Goal: Browse casually

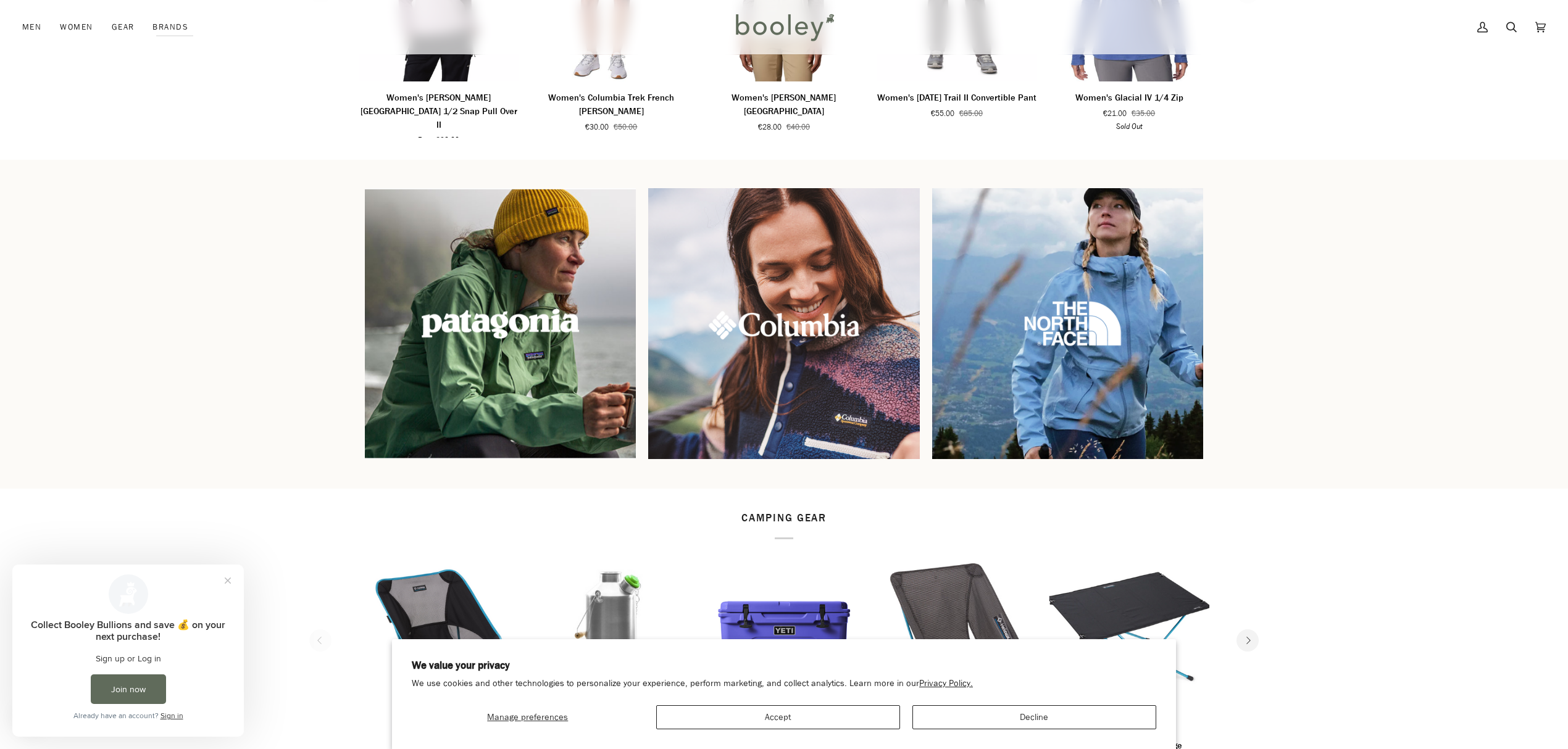
scroll to position [1069, 0]
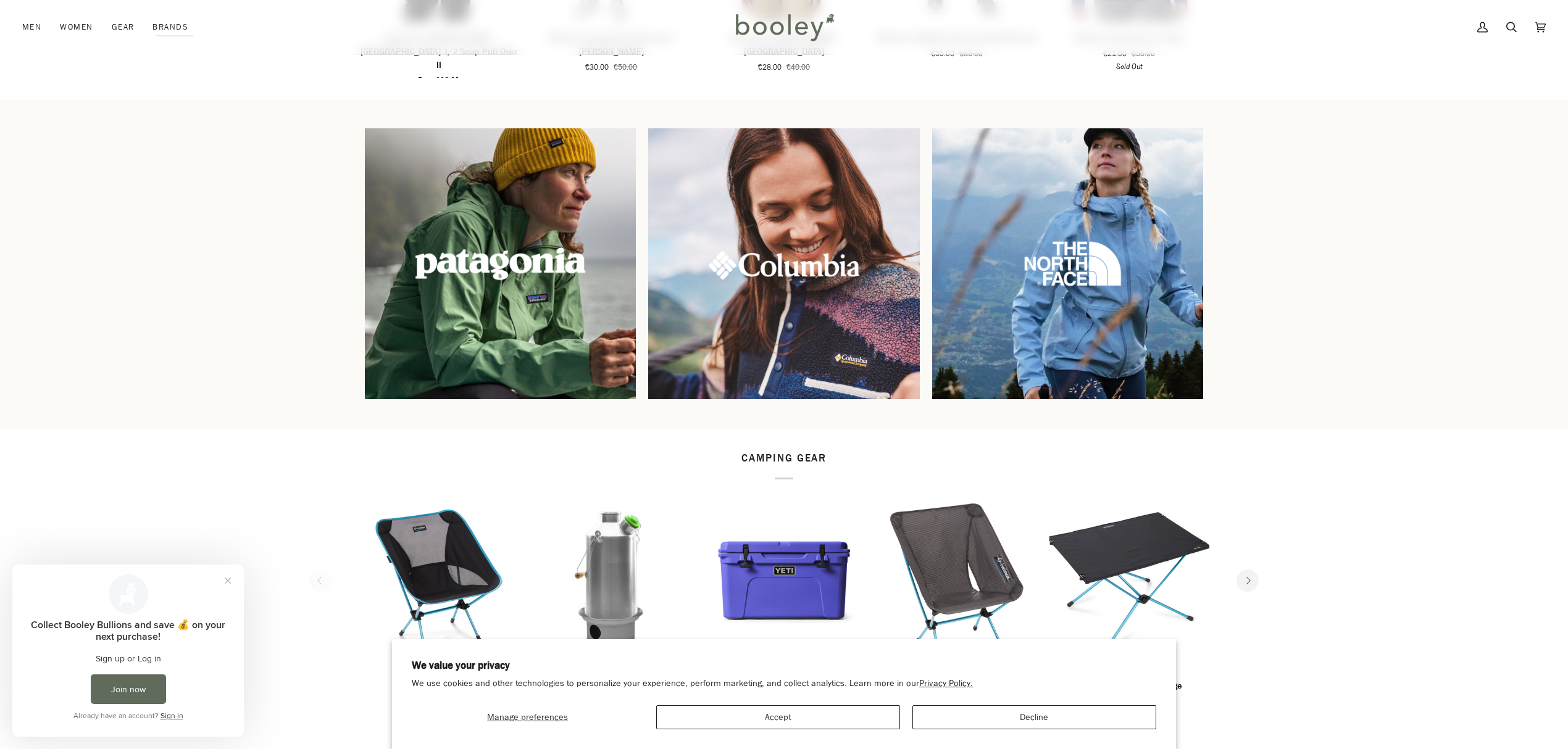
click at [530, 263] on img at bounding box center [501, 263] width 292 height 292
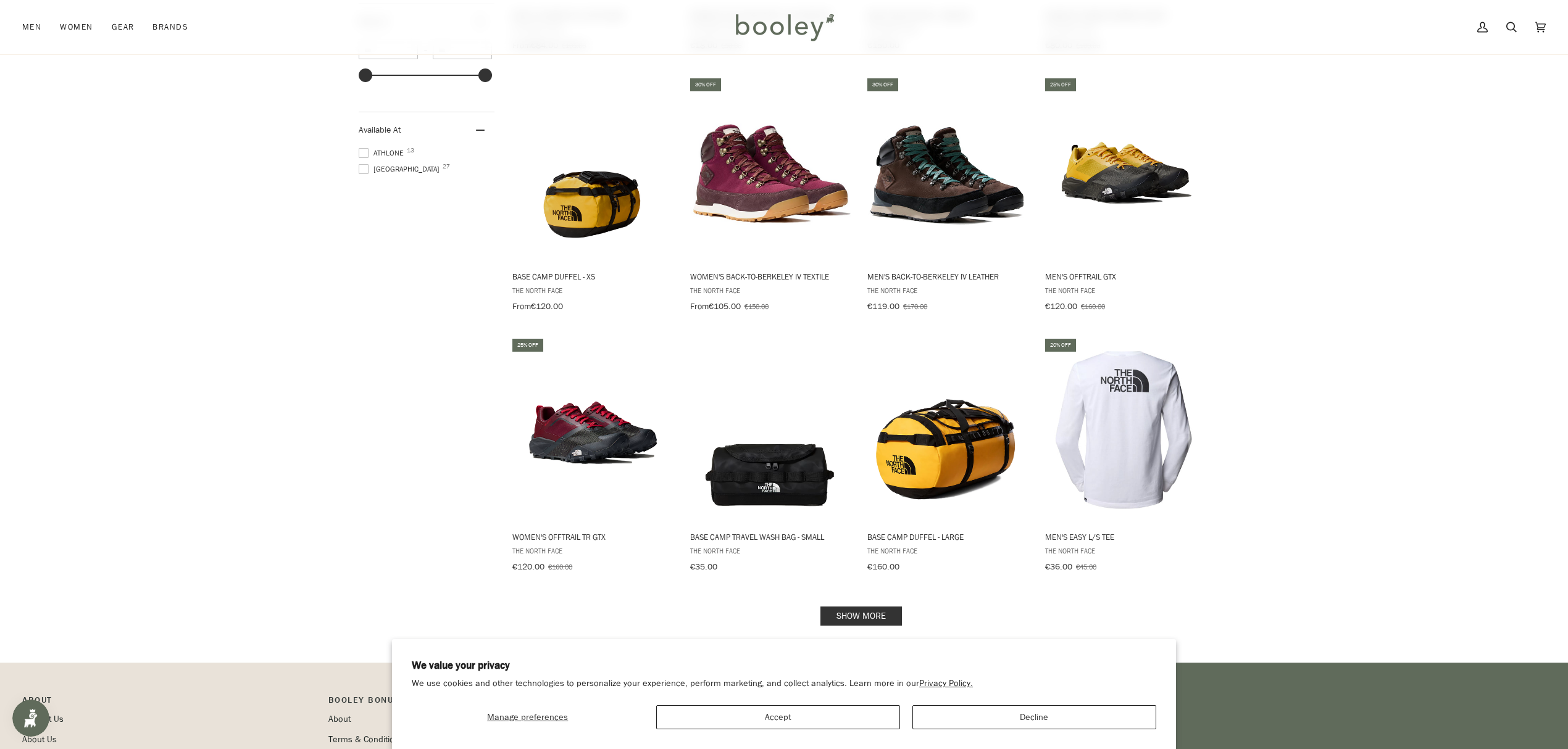
scroll to position [987, 0]
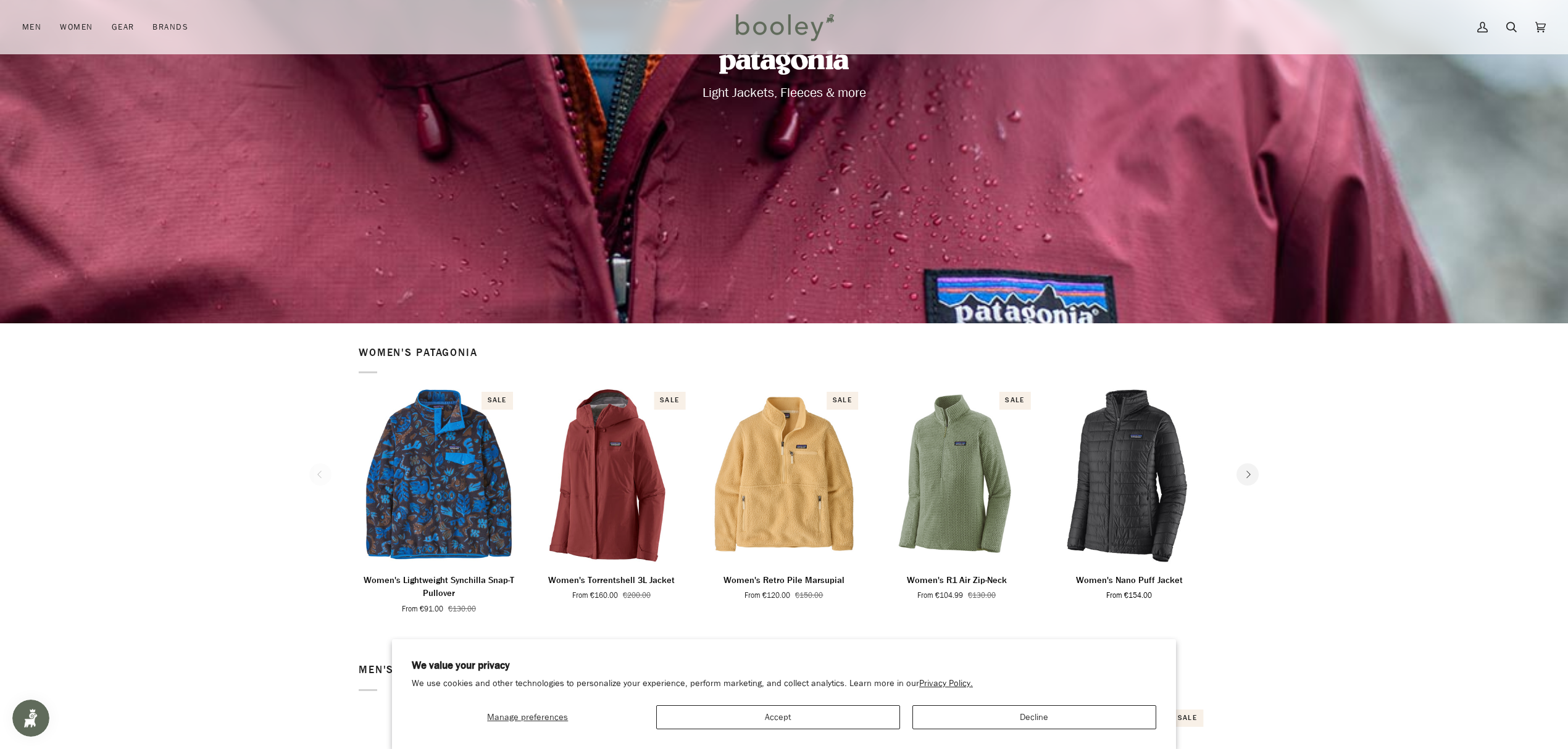
scroll to position [493, 0]
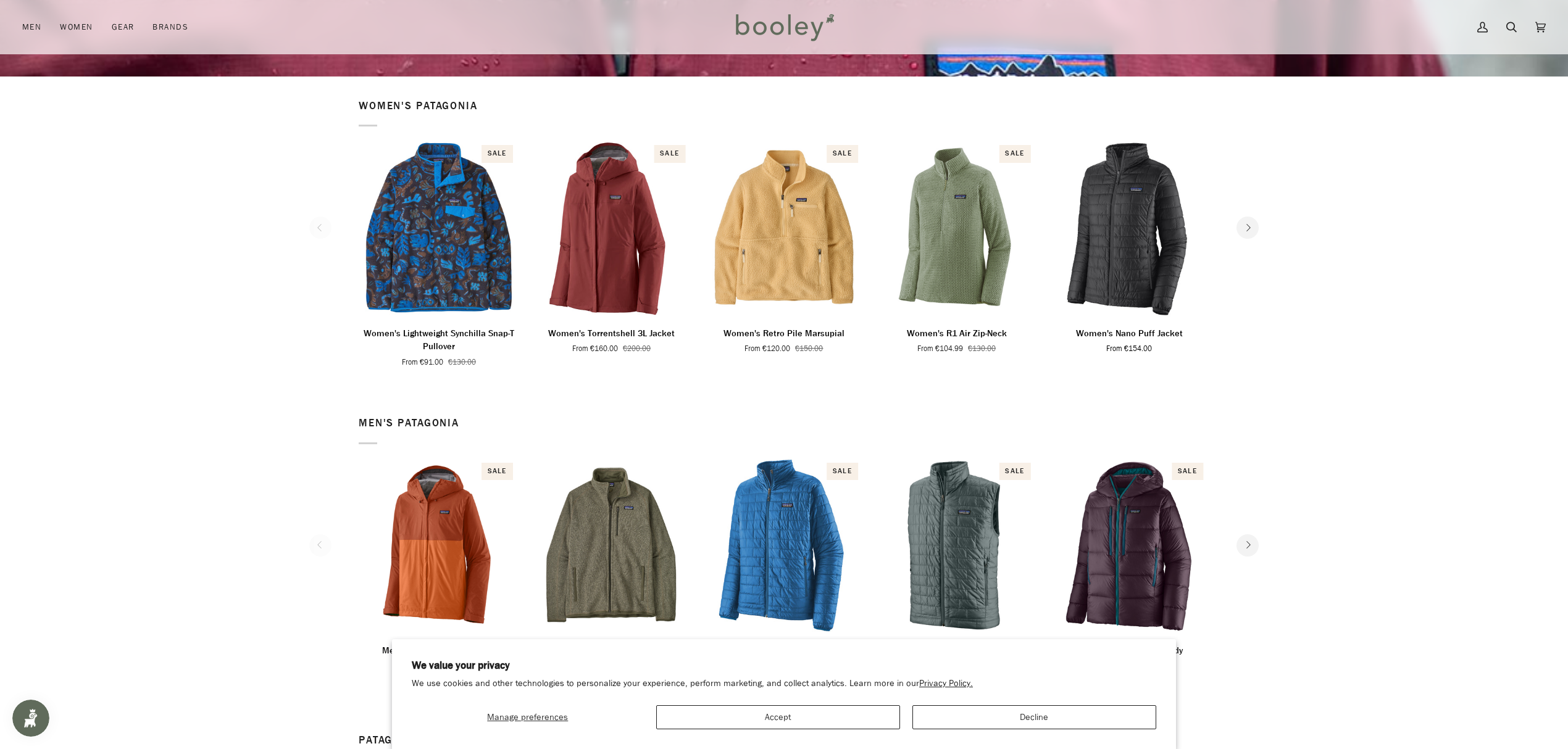
click at [1242, 229] on button "Next" at bounding box center [1247, 227] width 22 height 22
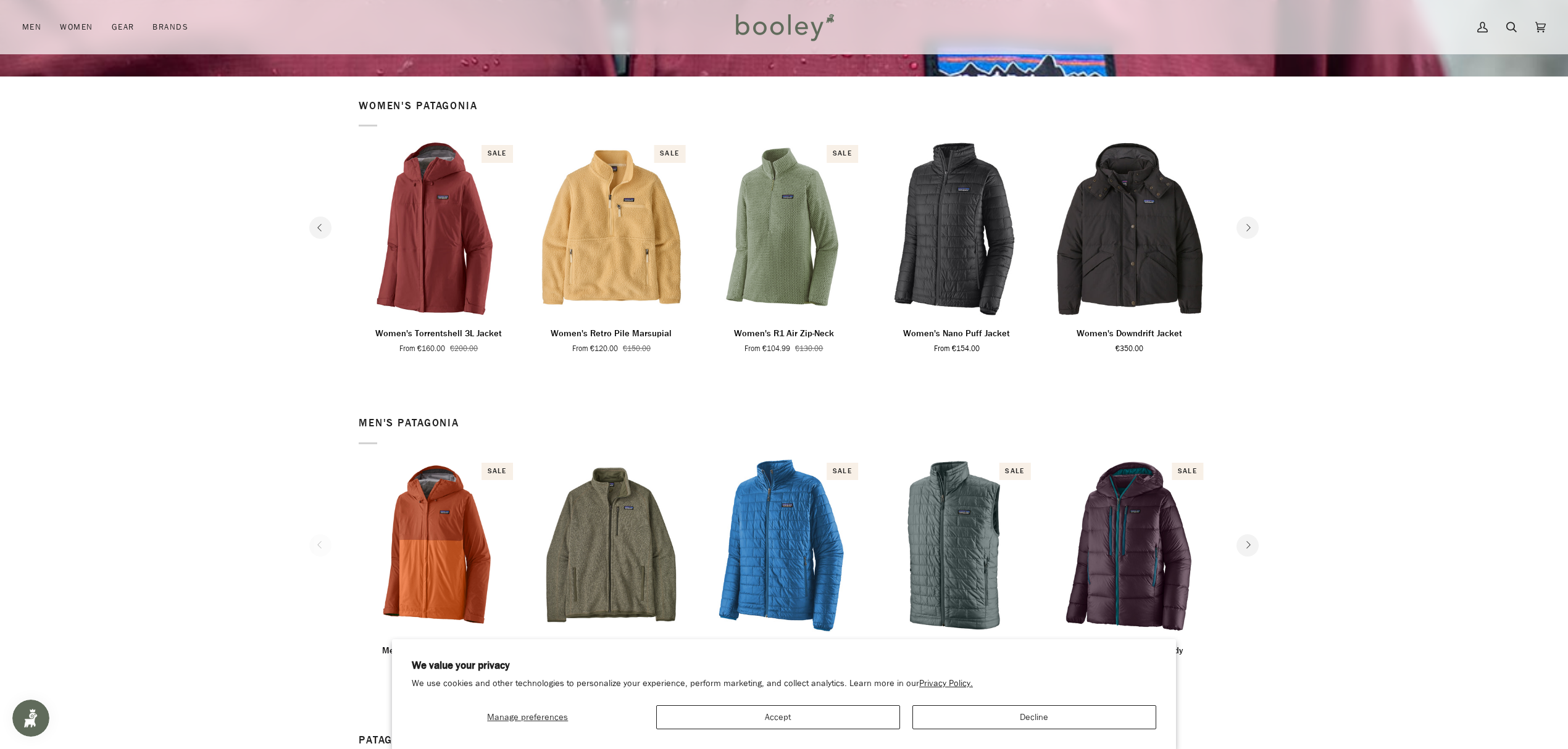
click at [1242, 229] on button "Next" at bounding box center [1247, 227] width 22 height 22
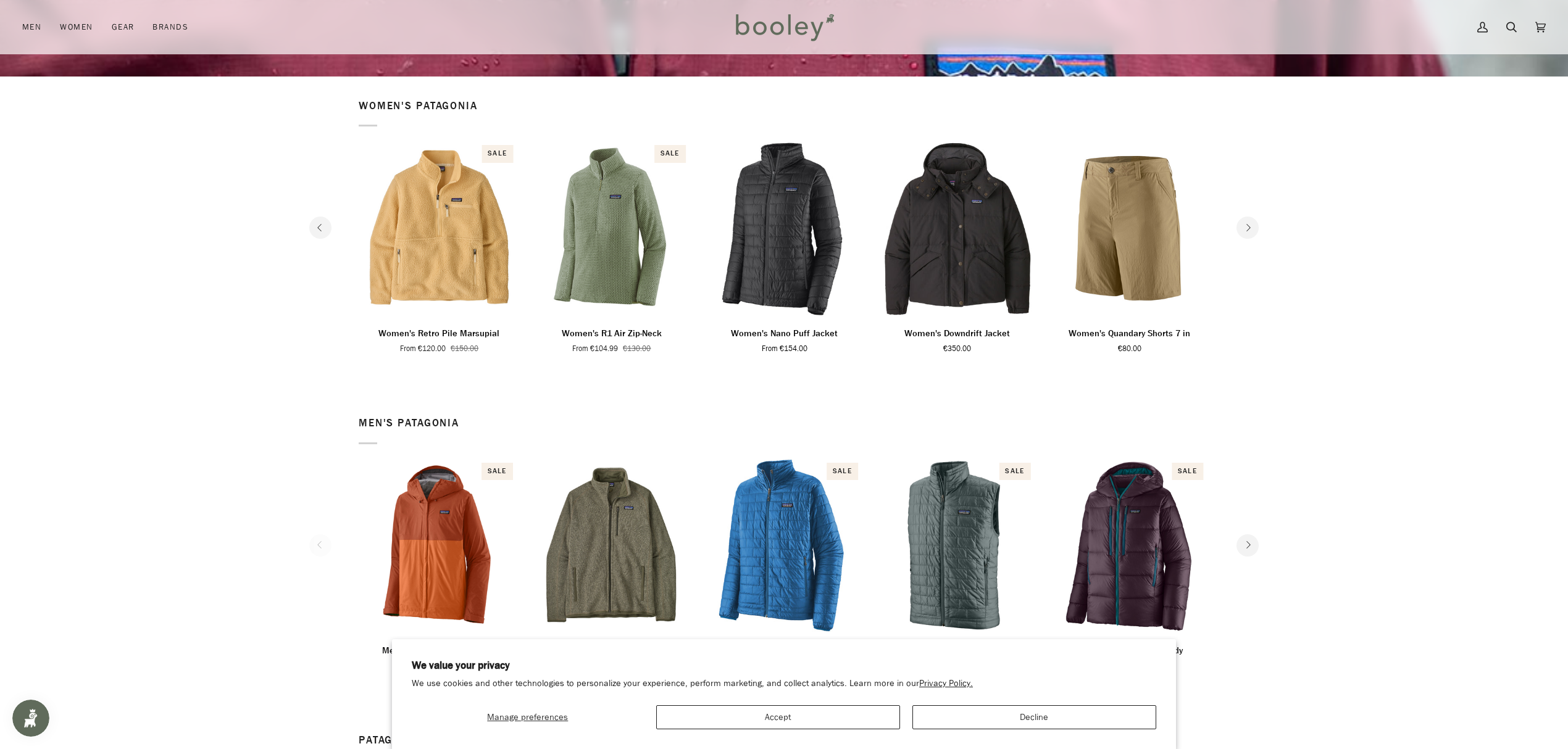
click at [1242, 229] on button "Next" at bounding box center [1247, 227] width 22 height 22
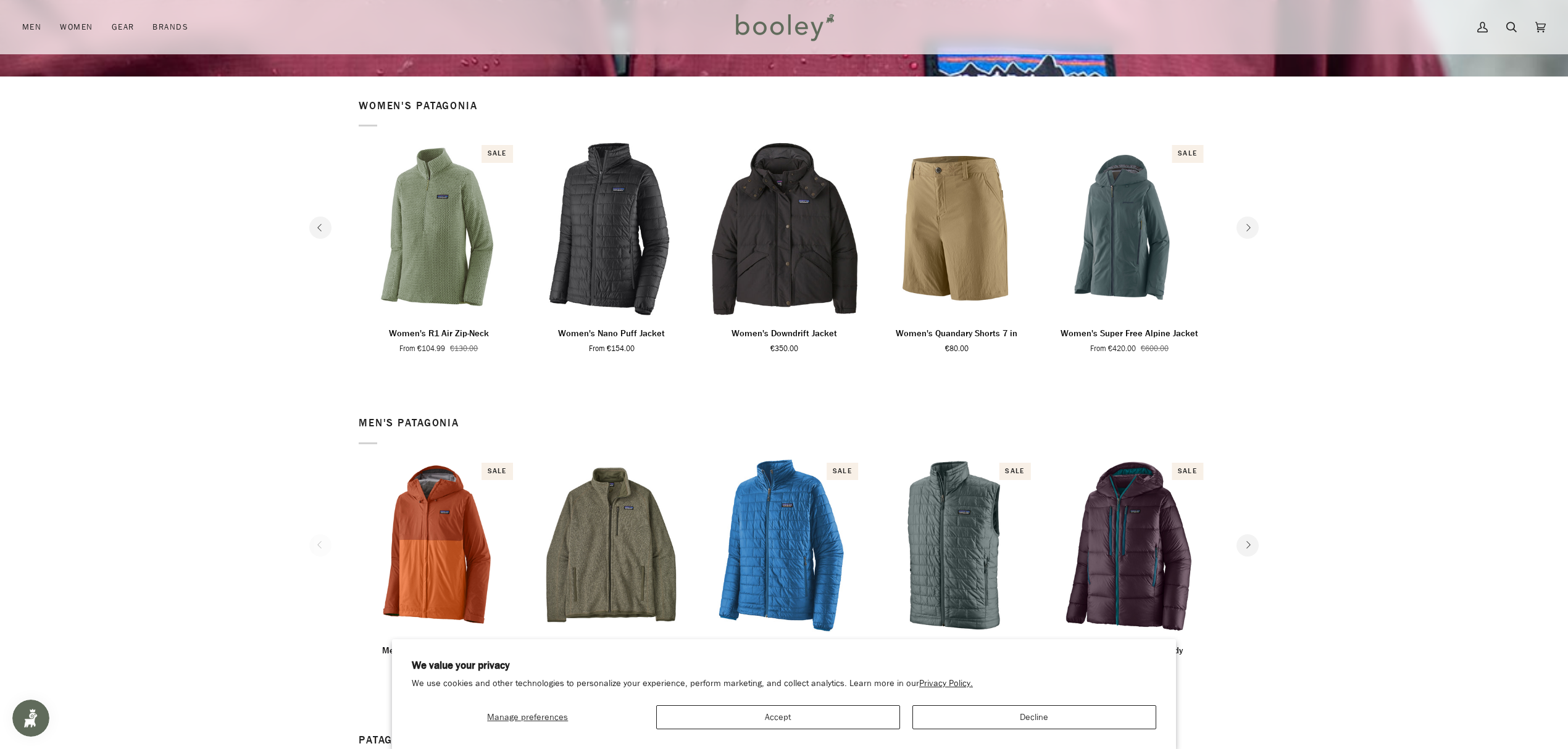
click at [1242, 229] on button "Next" at bounding box center [1247, 227] width 22 height 22
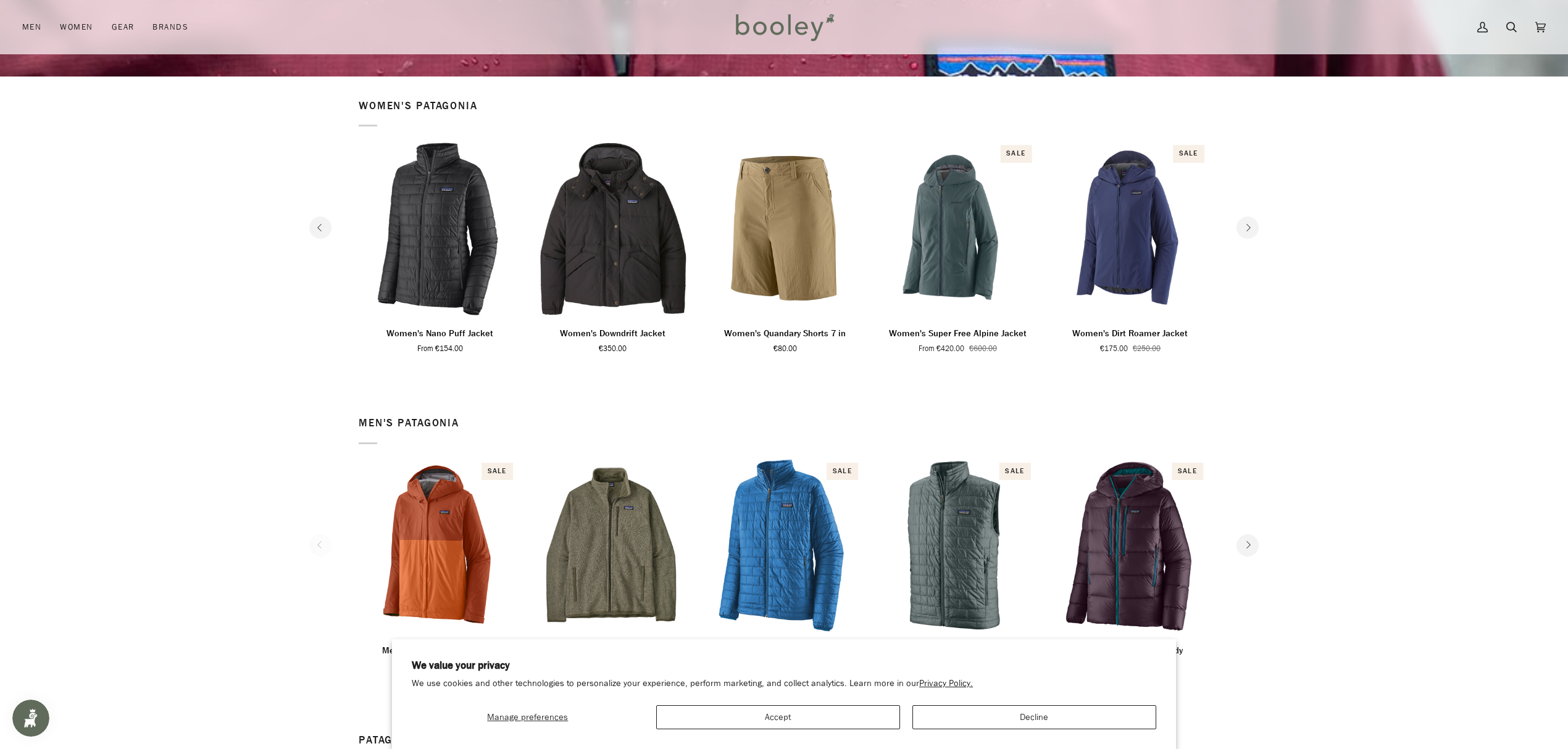
click at [1242, 229] on button "Next" at bounding box center [1247, 227] width 22 height 22
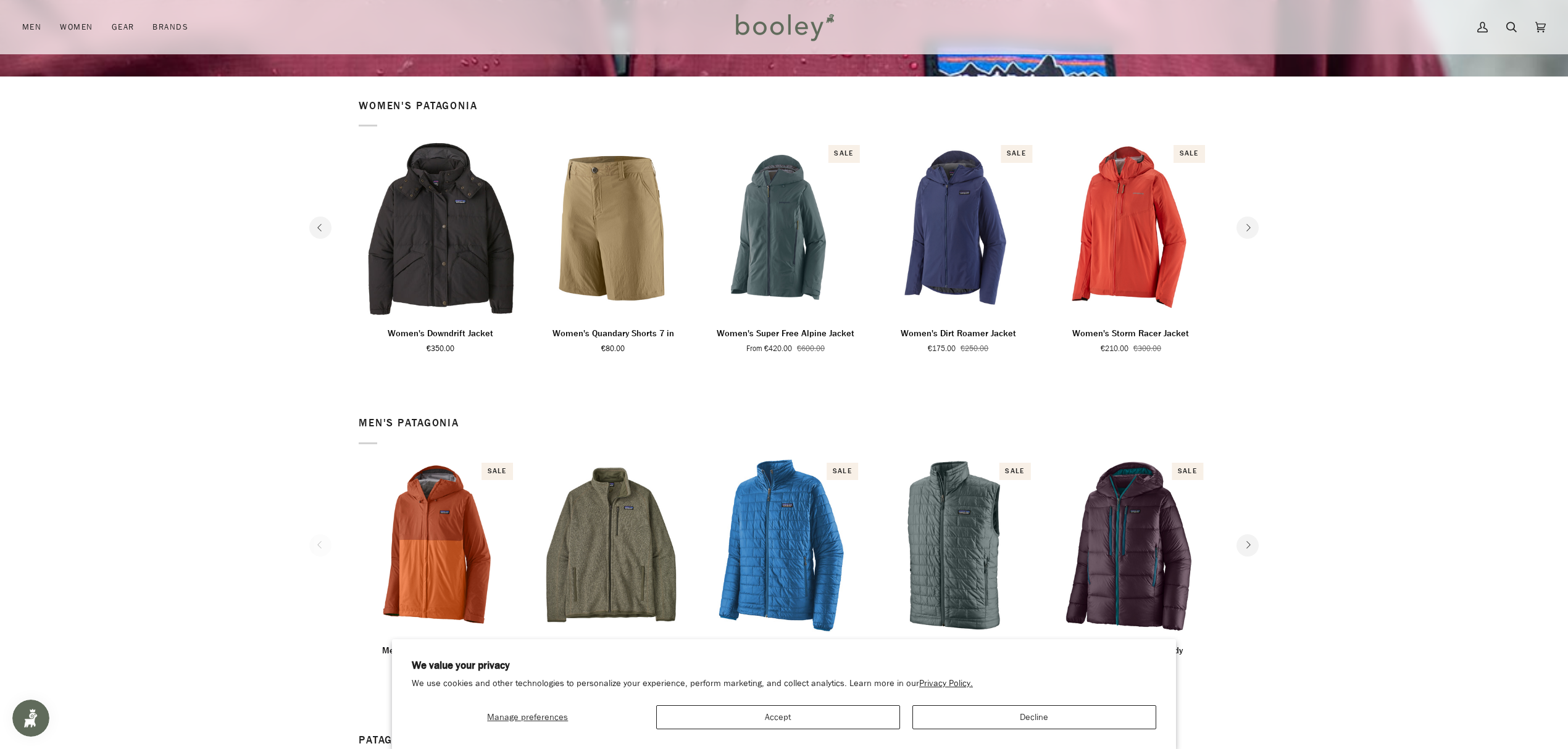
click at [1242, 229] on button "Next" at bounding box center [1247, 227] width 22 height 22
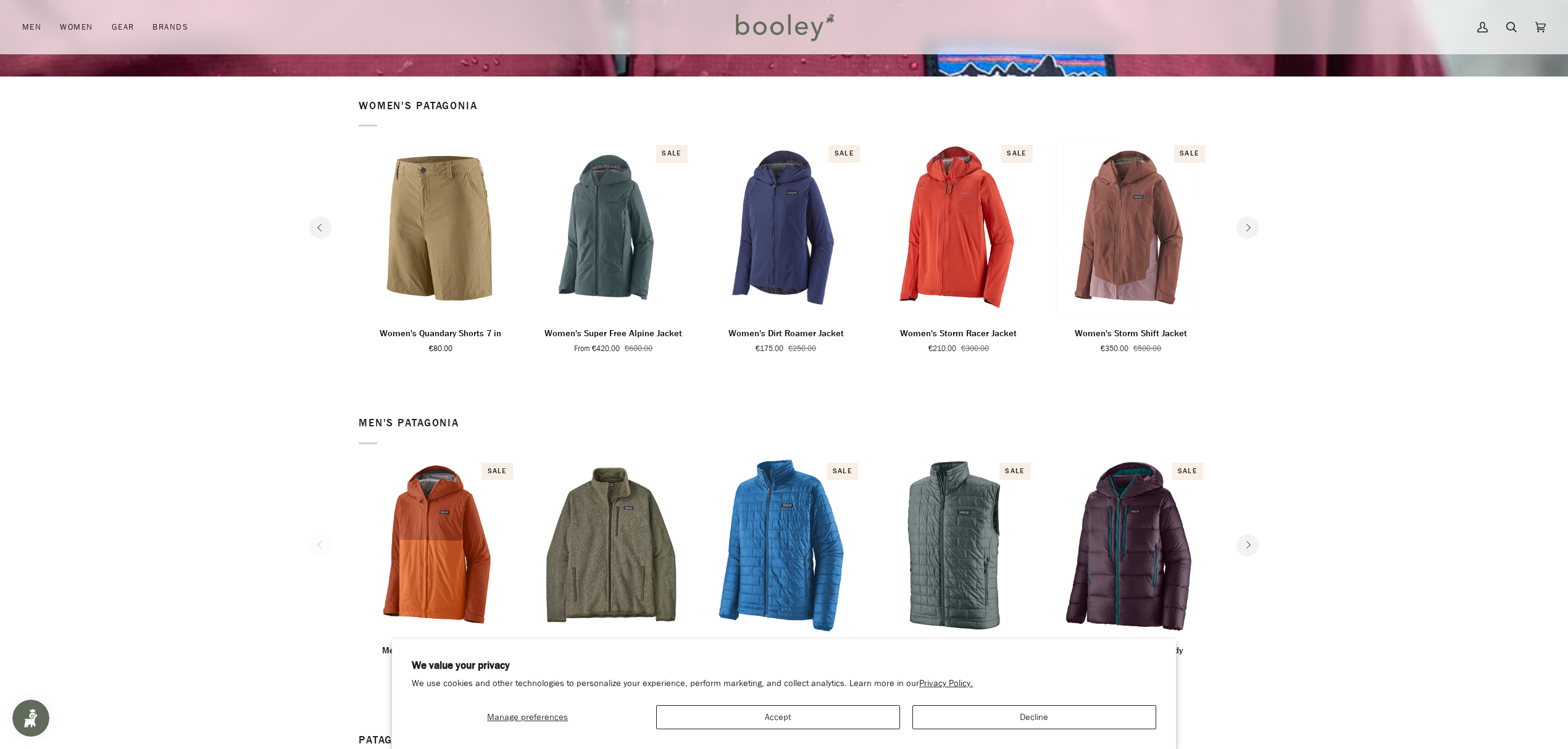
click at [1242, 229] on button "Next" at bounding box center [1247, 227] width 22 height 22
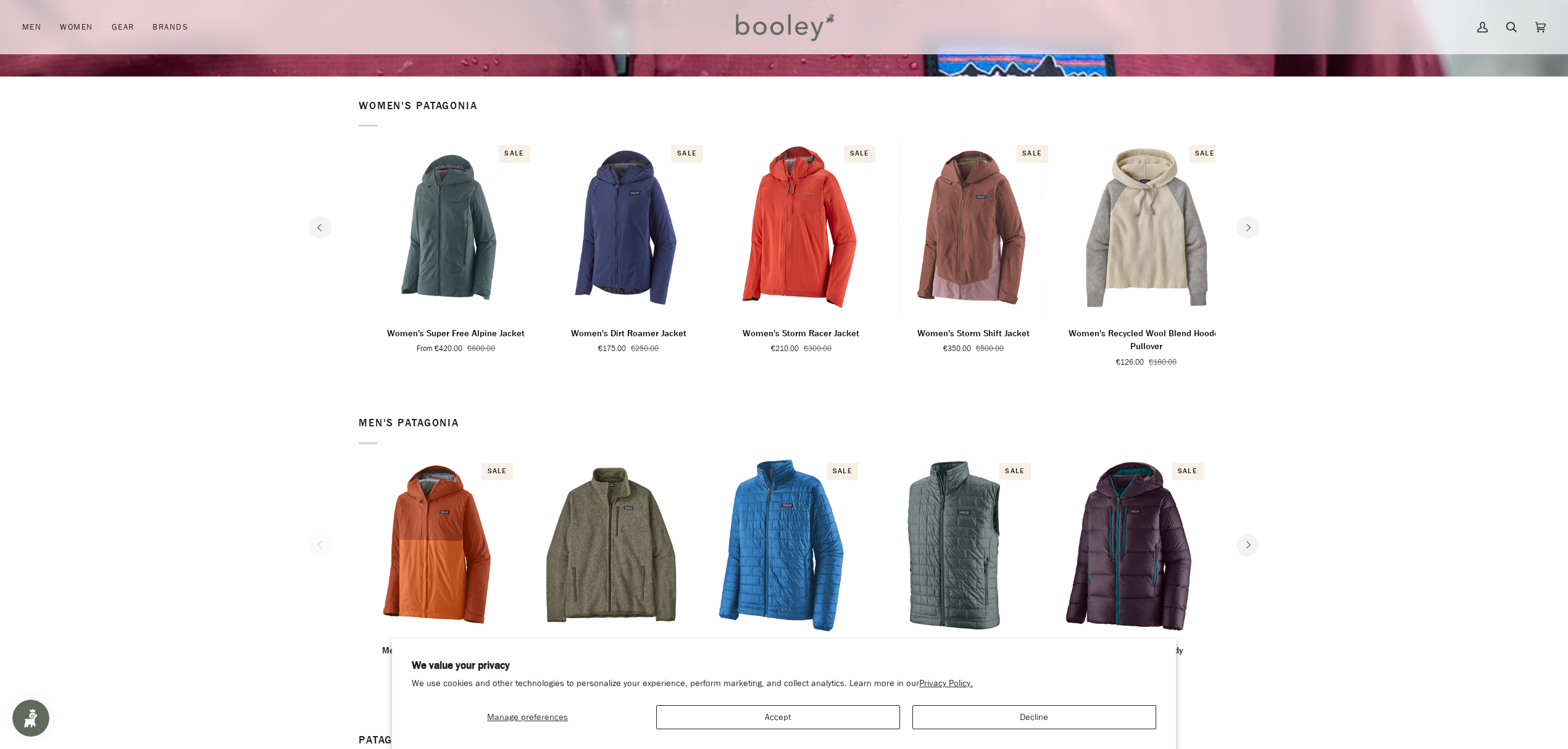
click at [1242, 229] on button "Next" at bounding box center [1247, 227] width 22 height 22
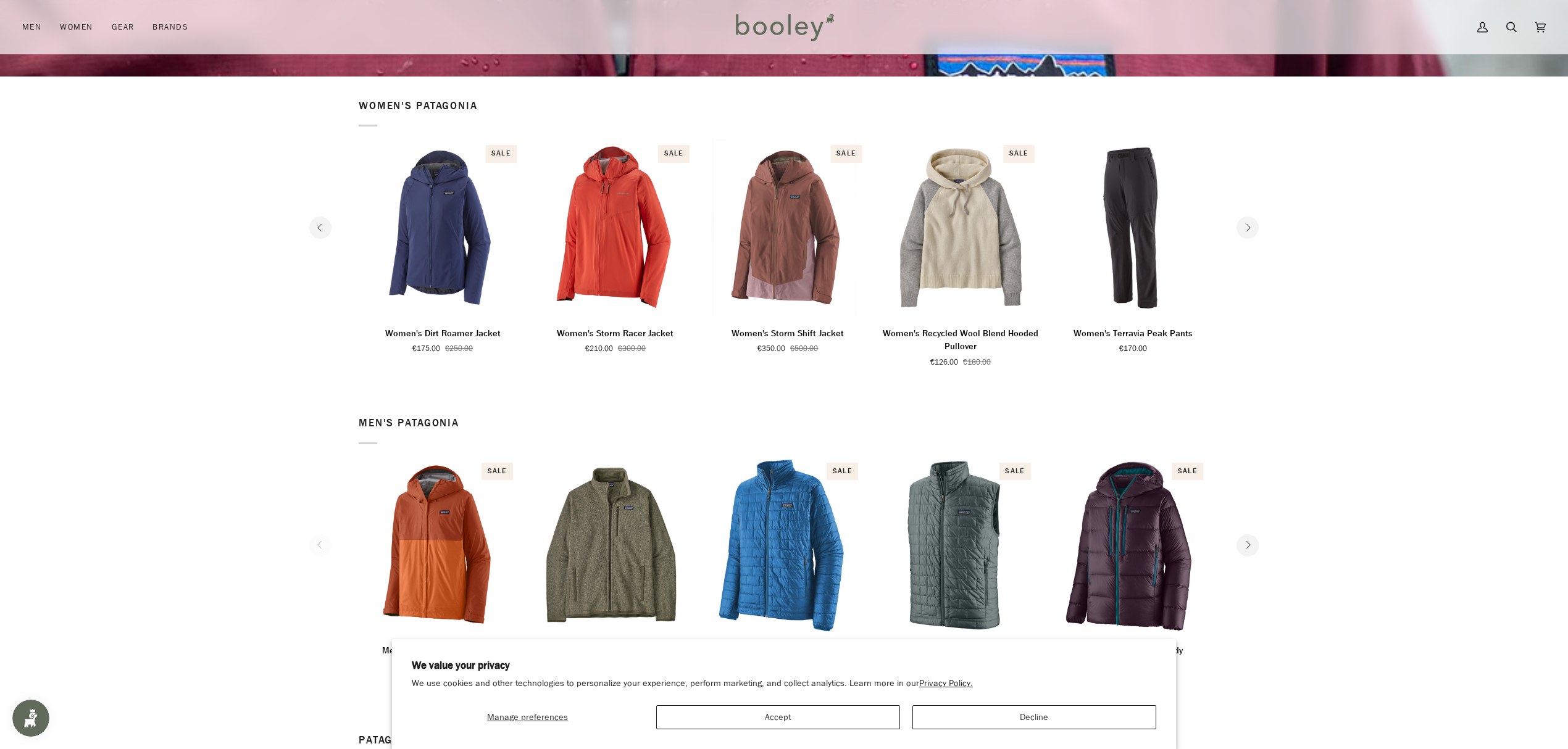
click at [1242, 229] on button "Next" at bounding box center [1247, 227] width 22 height 22
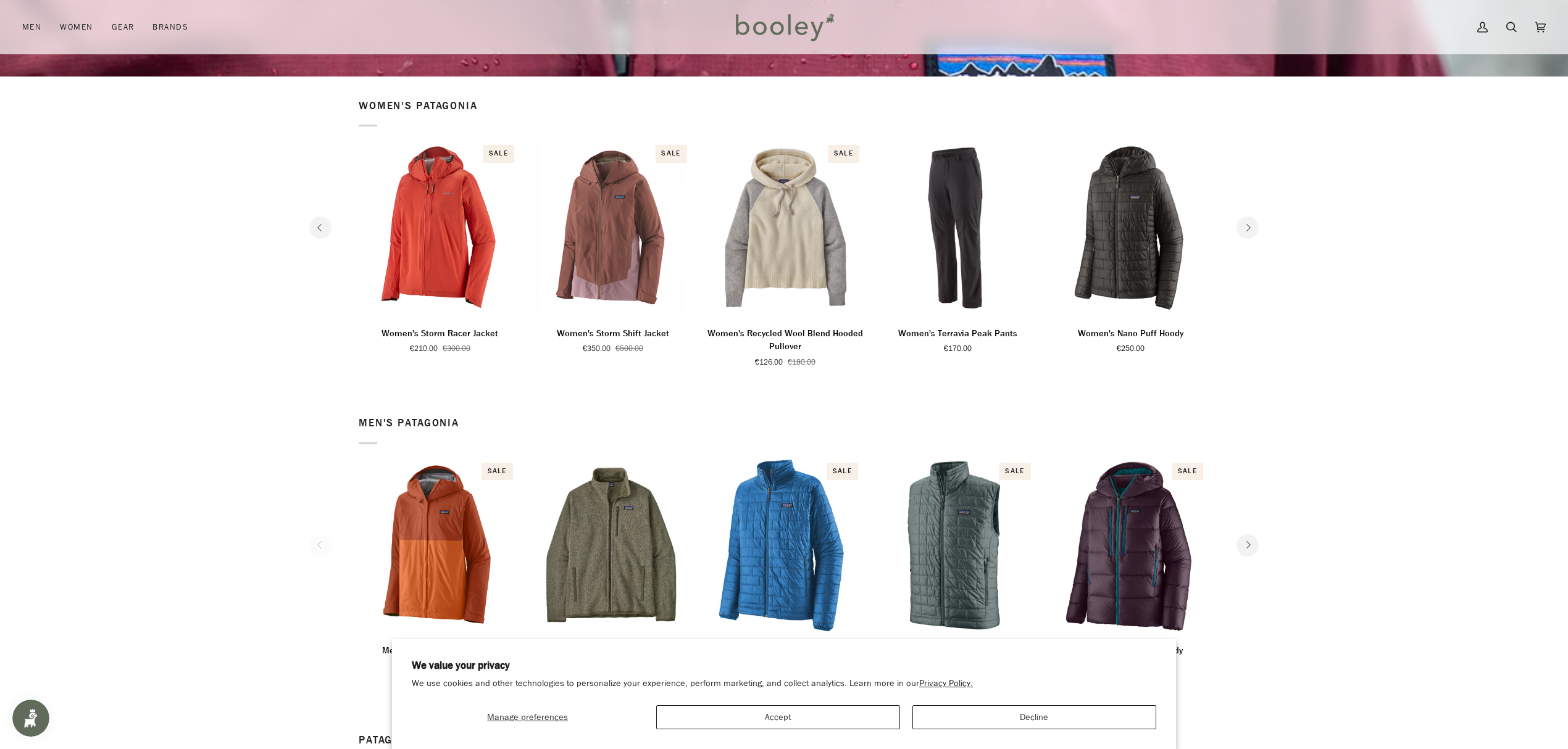
click at [1242, 229] on button "Next" at bounding box center [1247, 227] width 22 height 22
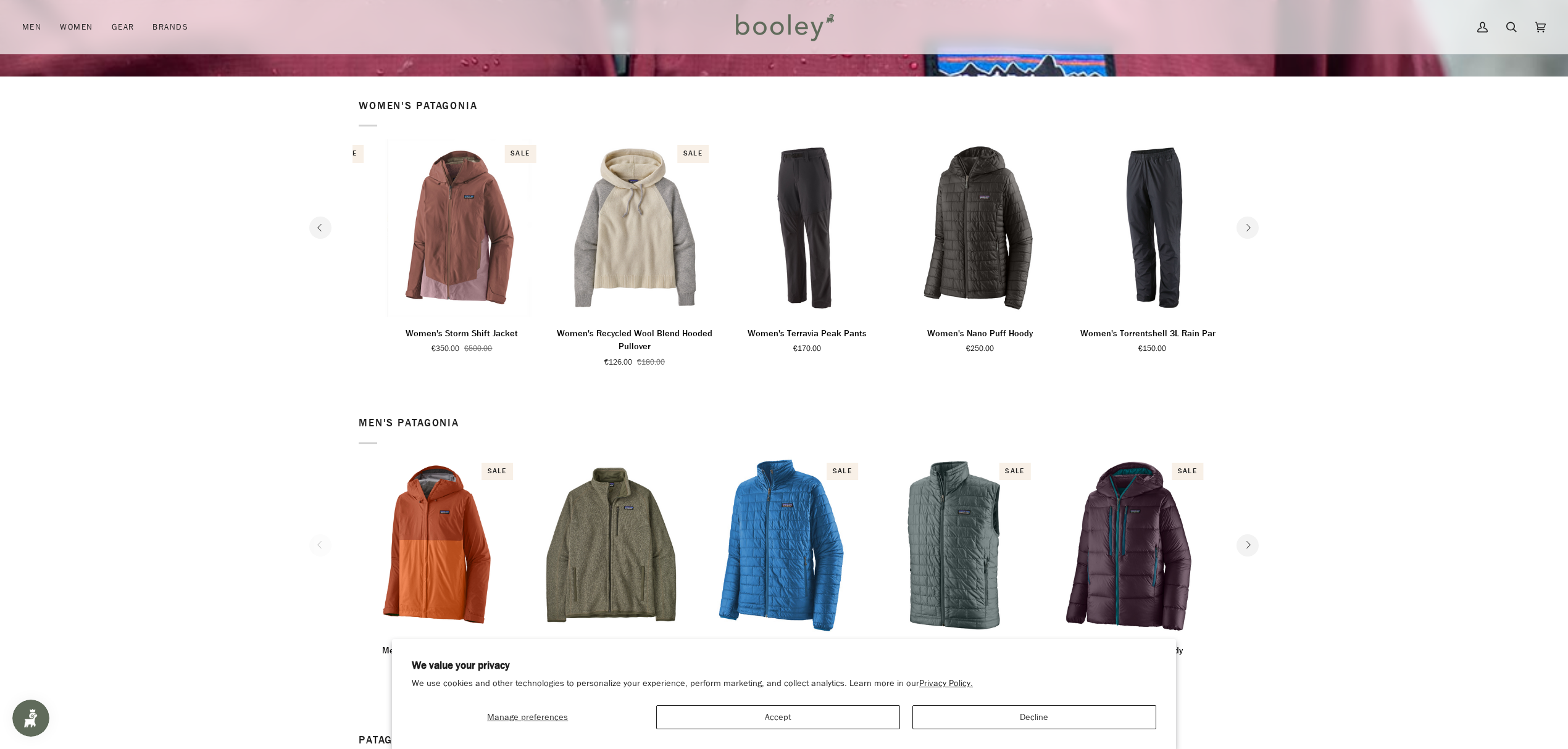
click at [1242, 229] on button "Next" at bounding box center [1247, 227] width 22 height 22
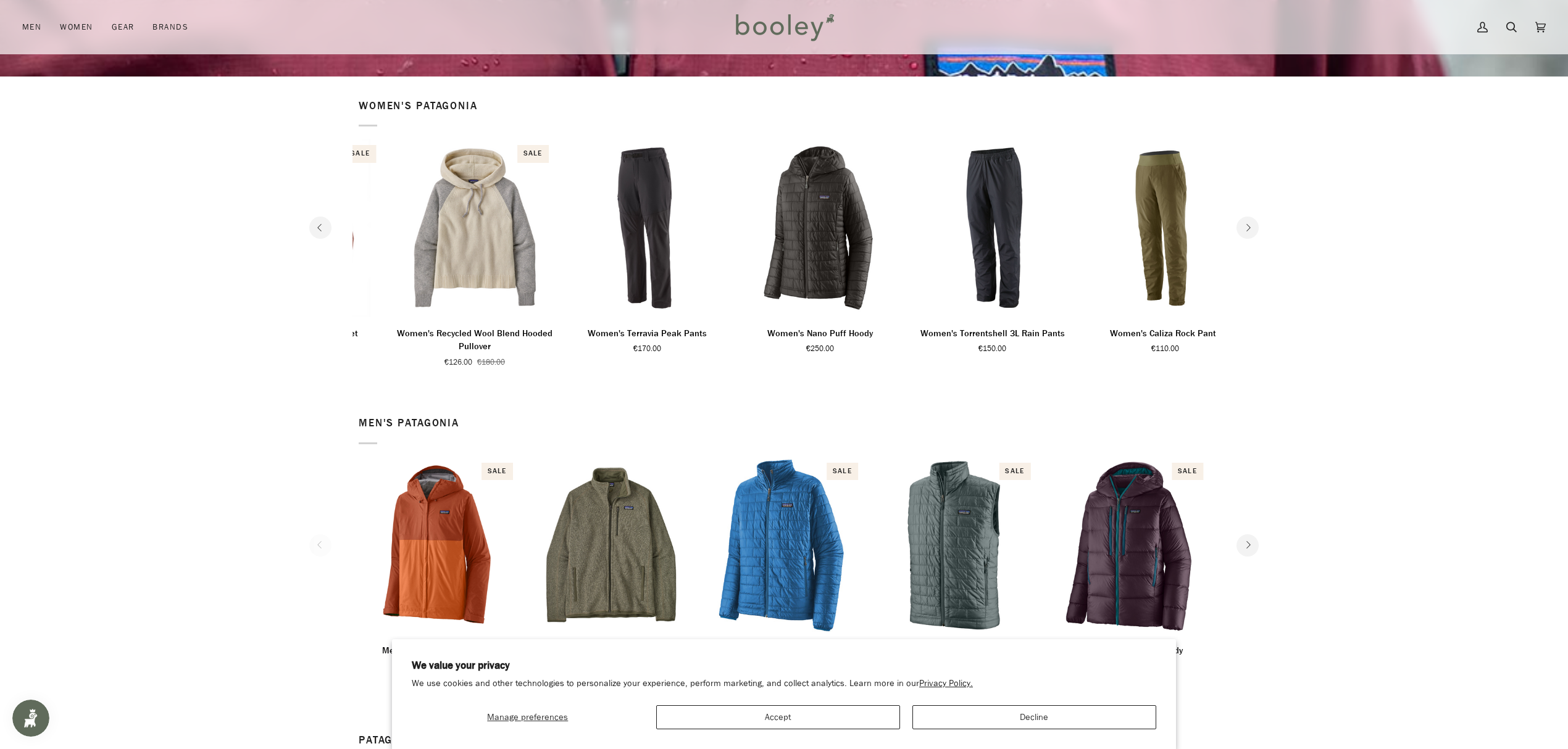
click at [1242, 229] on button "Next" at bounding box center [1247, 227] width 22 height 22
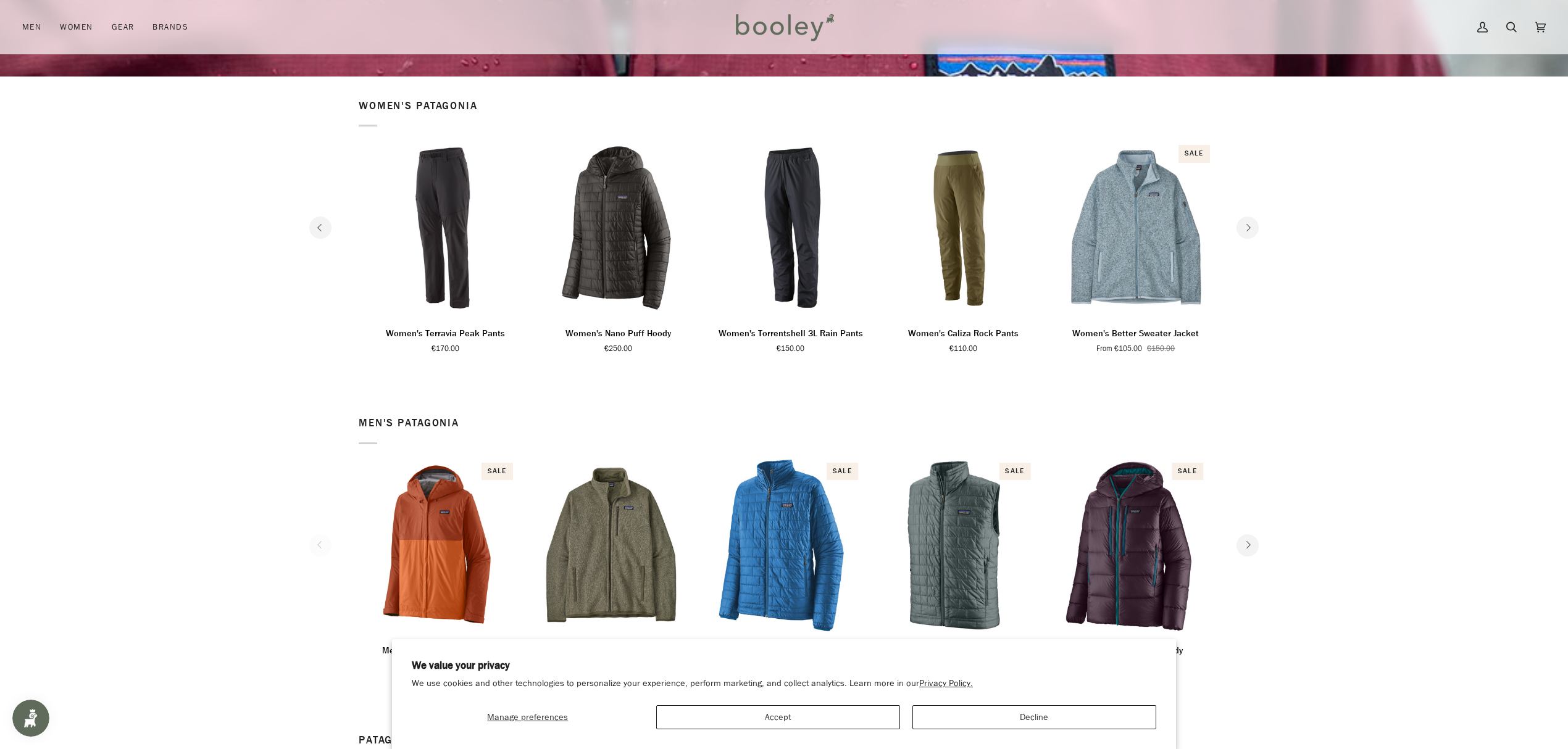
click at [1242, 229] on button "Next" at bounding box center [1247, 227] width 22 height 22
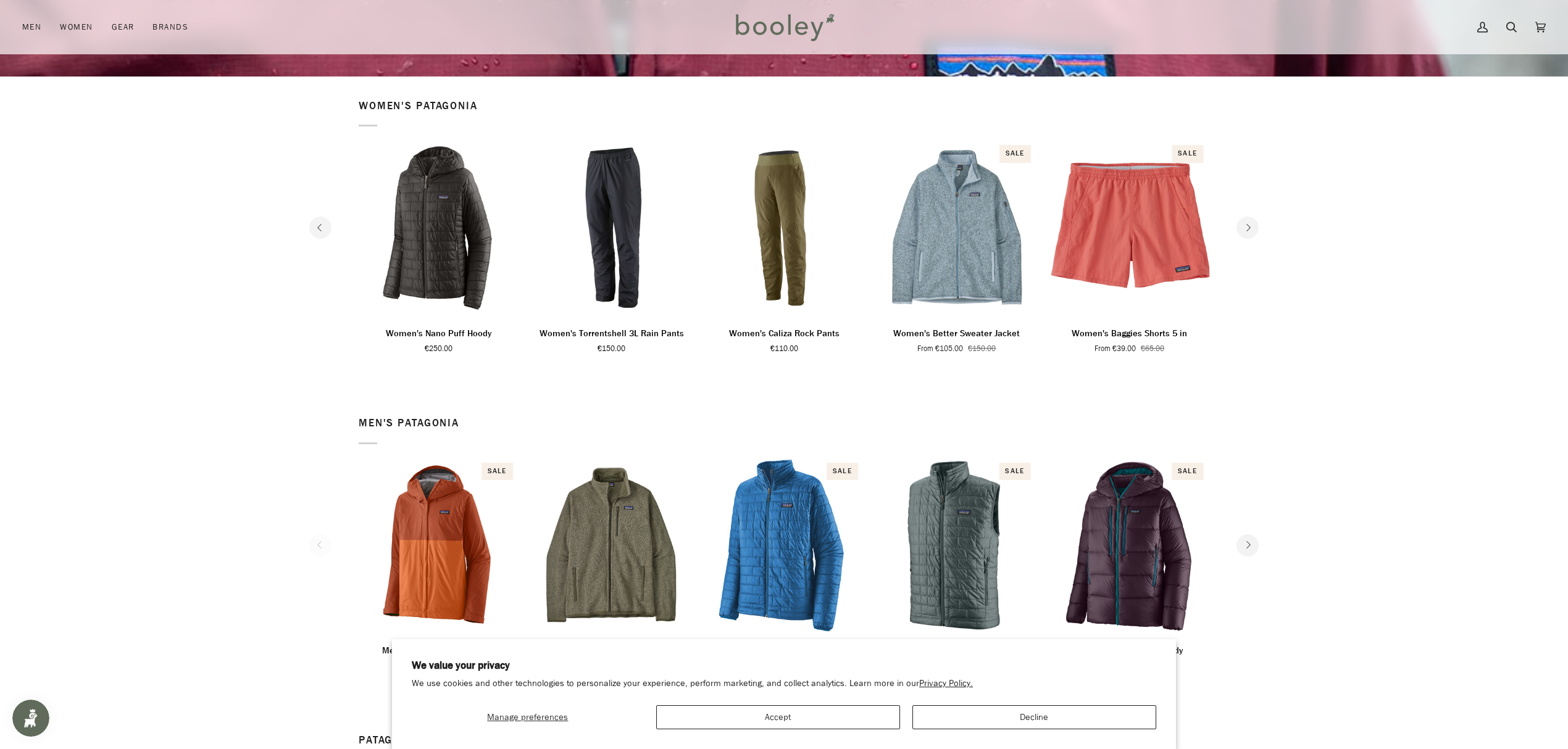
click at [1242, 229] on button "Next" at bounding box center [1247, 227] width 22 height 22
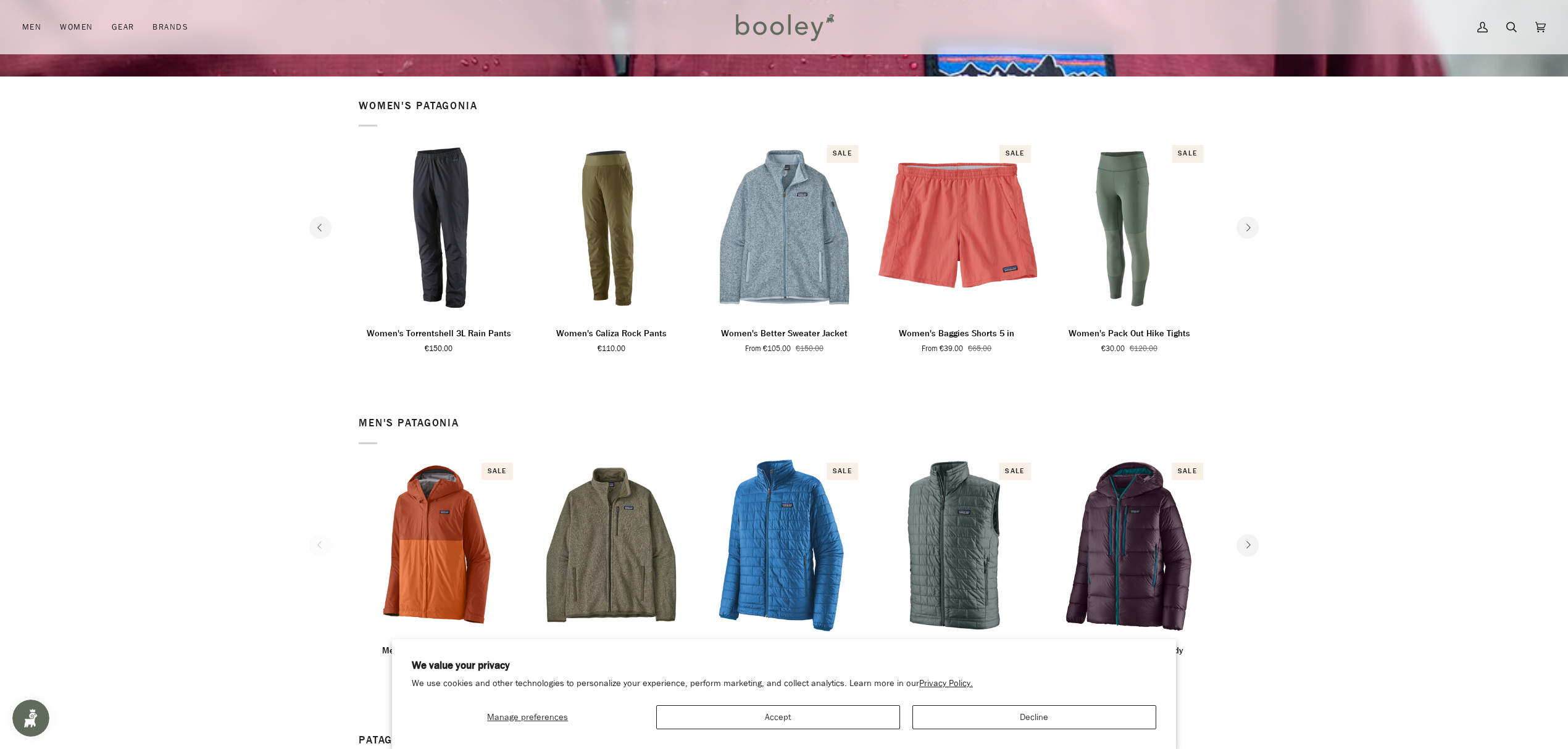
click at [1242, 229] on button "Next" at bounding box center [1247, 227] width 22 height 22
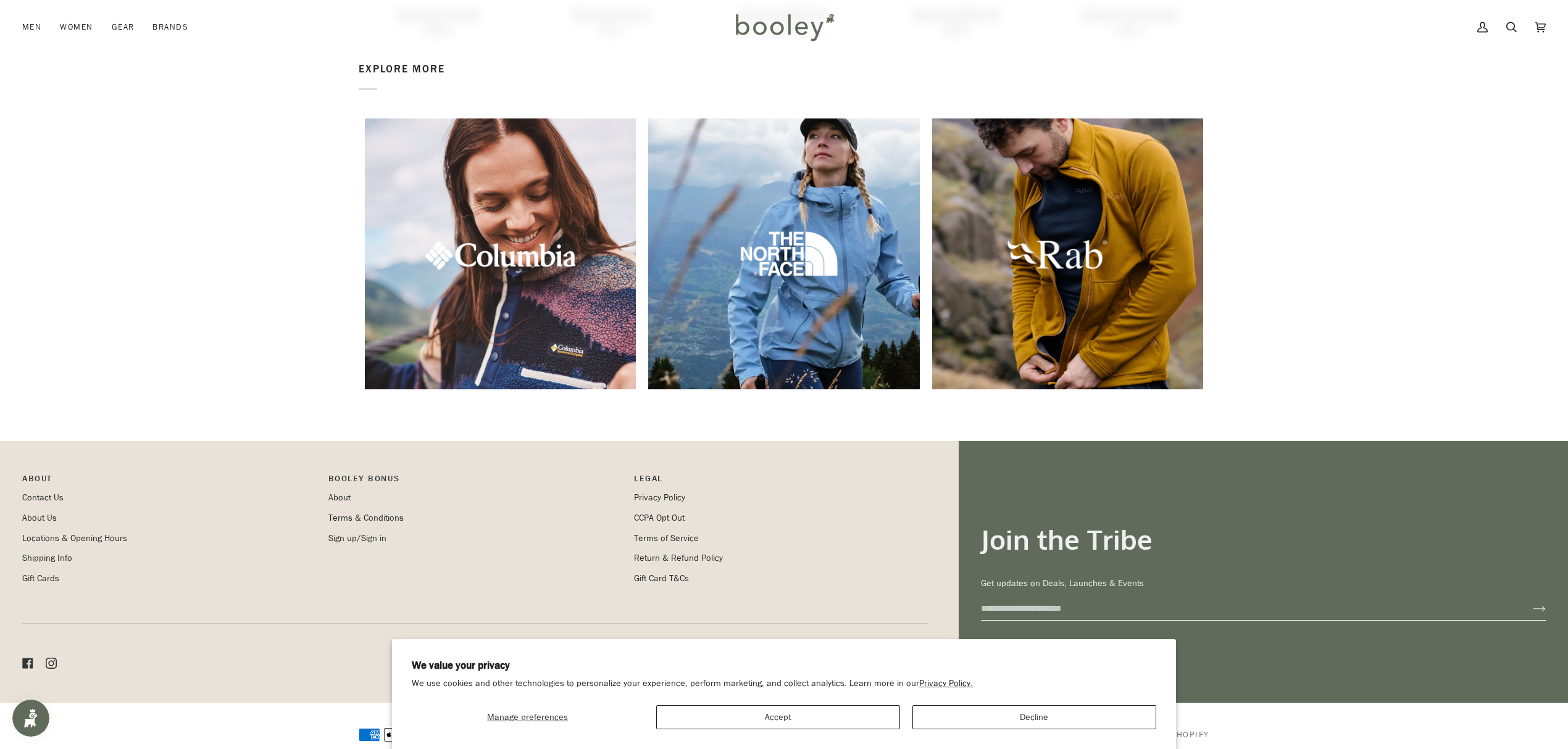
scroll to position [1783, 0]
